Goal: Navigation & Orientation: Find specific page/section

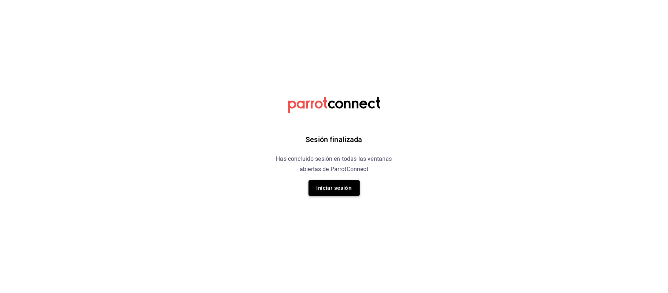
click at [351, 191] on button "Iniciar sesión" at bounding box center [334, 187] width 51 height 15
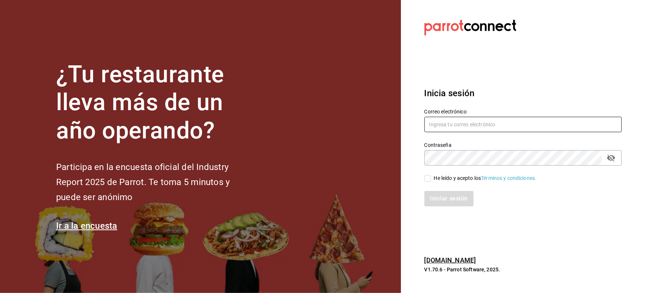
type input "[EMAIL_ADDRESS][PERSON_NAME][DOMAIN_NAME]"
click at [434, 179] on div "He leído y acepto los Términos y condiciones." at bounding box center [485, 178] width 103 height 8
click at [431, 179] on input "He leído y acepto los Términos y condiciones." at bounding box center [427, 178] width 7 height 7
checkbox input "true"
click at [439, 203] on button "Iniciar sesión" at bounding box center [449, 198] width 50 height 15
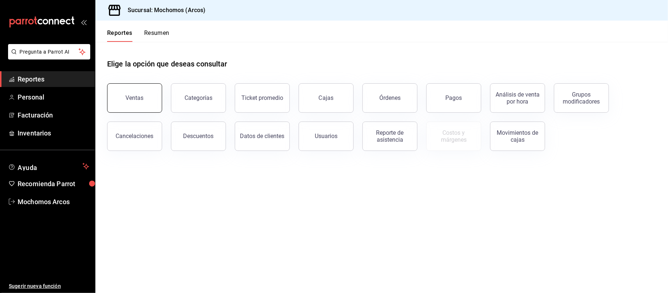
click at [134, 95] on div "Ventas" at bounding box center [135, 97] width 18 height 7
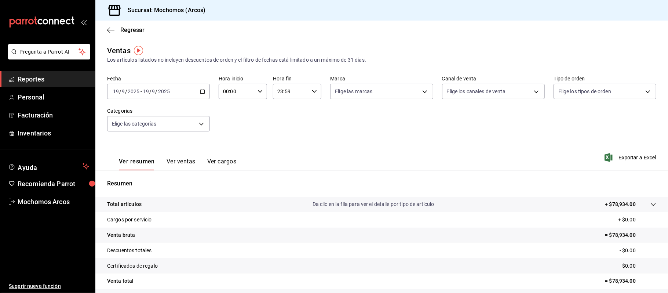
click at [48, 80] on span "Reportes" at bounding box center [54, 79] width 72 height 10
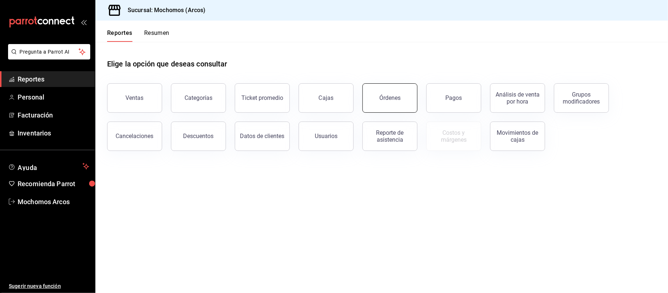
click at [384, 101] on div "Órdenes" at bounding box center [389, 97] width 21 height 7
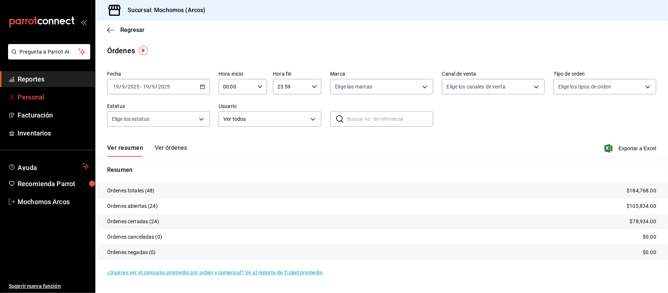
click at [48, 98] on span "Personal" at bounding box center [54, 97] width 72 height 10
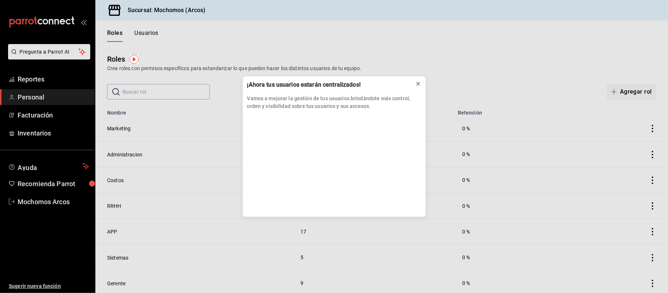
click at [415, 81] on icon at bounding box center [418, 84] width 6 height 6
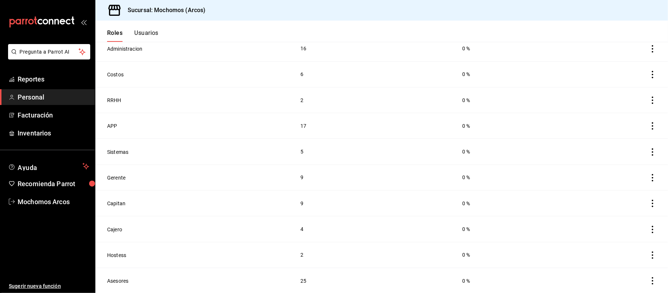
scroll to position [106, 0]
click at [649, 205] on icon "actions" at bounding box center [652, 202] width 7 height 7
click at [43, 134] on div at bounding box center [334, 146] width 668 height 293
click at [47, 132] on span "Inventarios" at bounding box center [54, 133] width 72 height 10
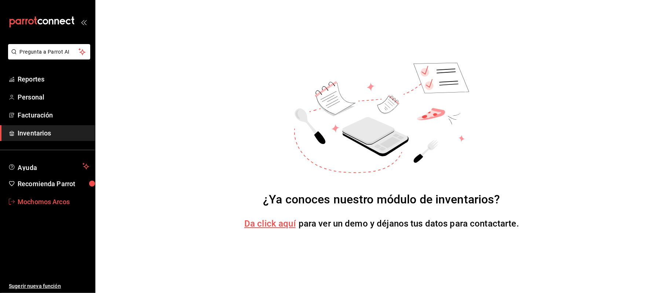
click at [40, 204] on span "Mochomos Arcos" at bounding box center [54, 202] width 72 height 10
